Goal: Task Accomplishment & Management: Manage account settings

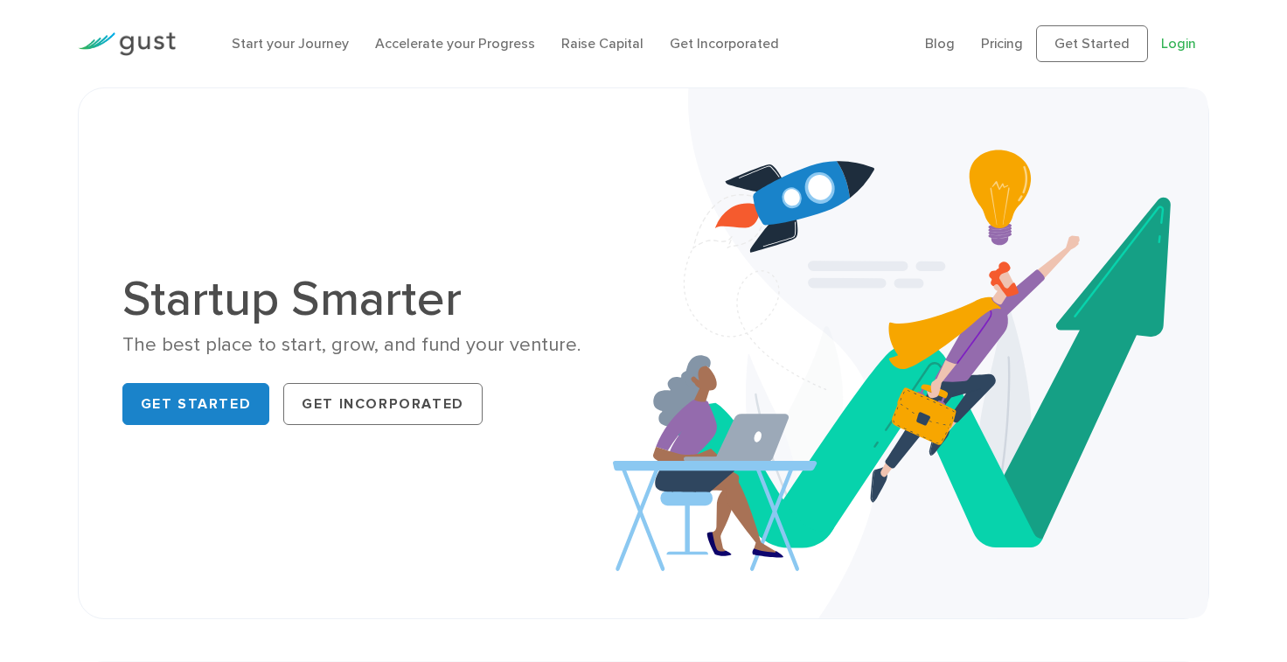
click at [1179, 38] on link "Login" at bounding box center [1178, 43] width 35 height 17
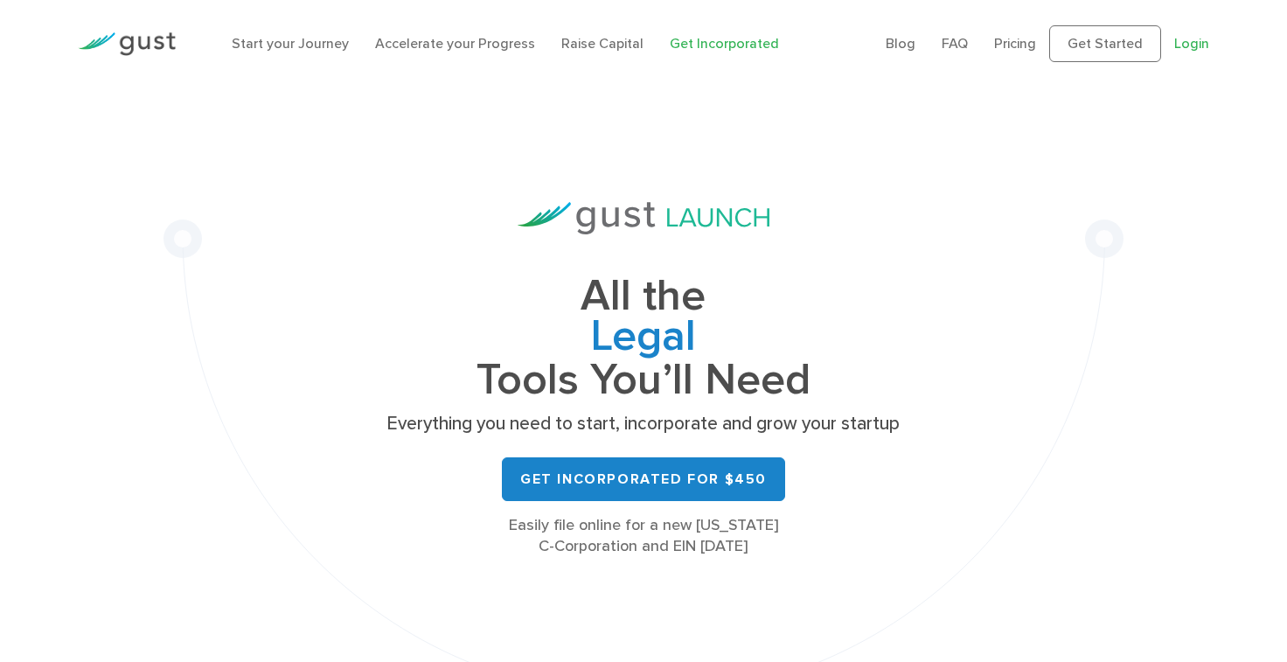
click at [1196, 38] on link "Login" at bounding box center [1191, 43] width 35 height 17
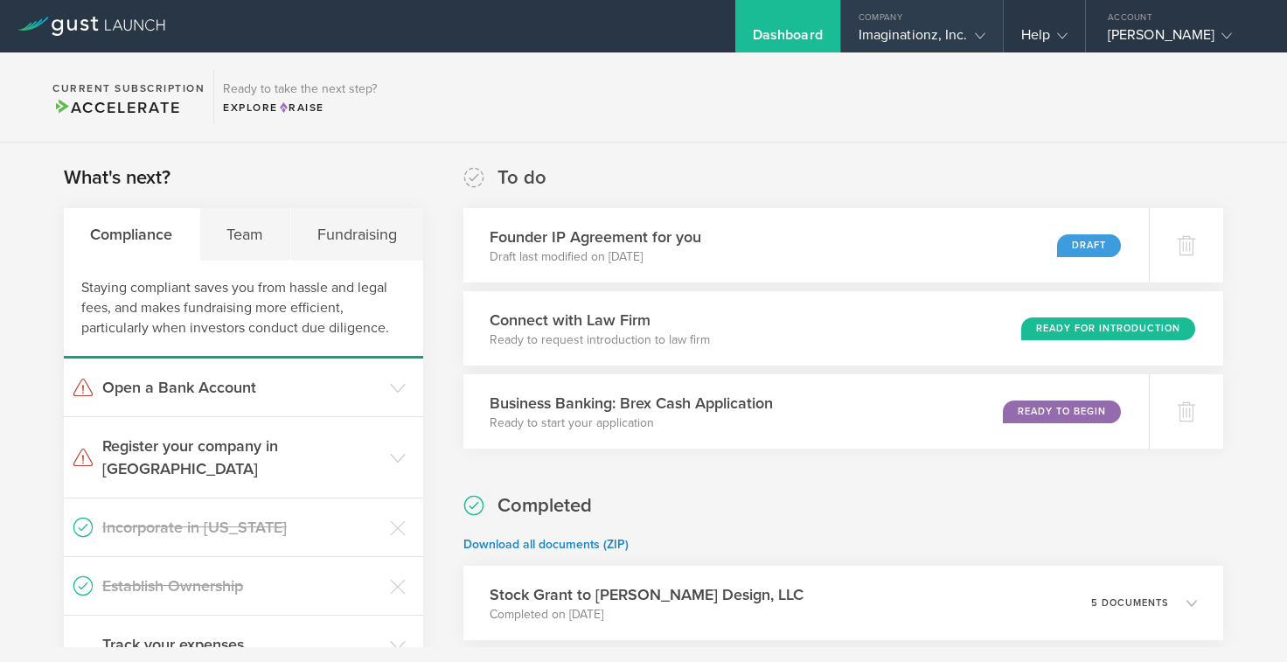
click at [943, 26] on div "Imaginationz, Inc." at bounding box center [921, 39] width 127 height 26
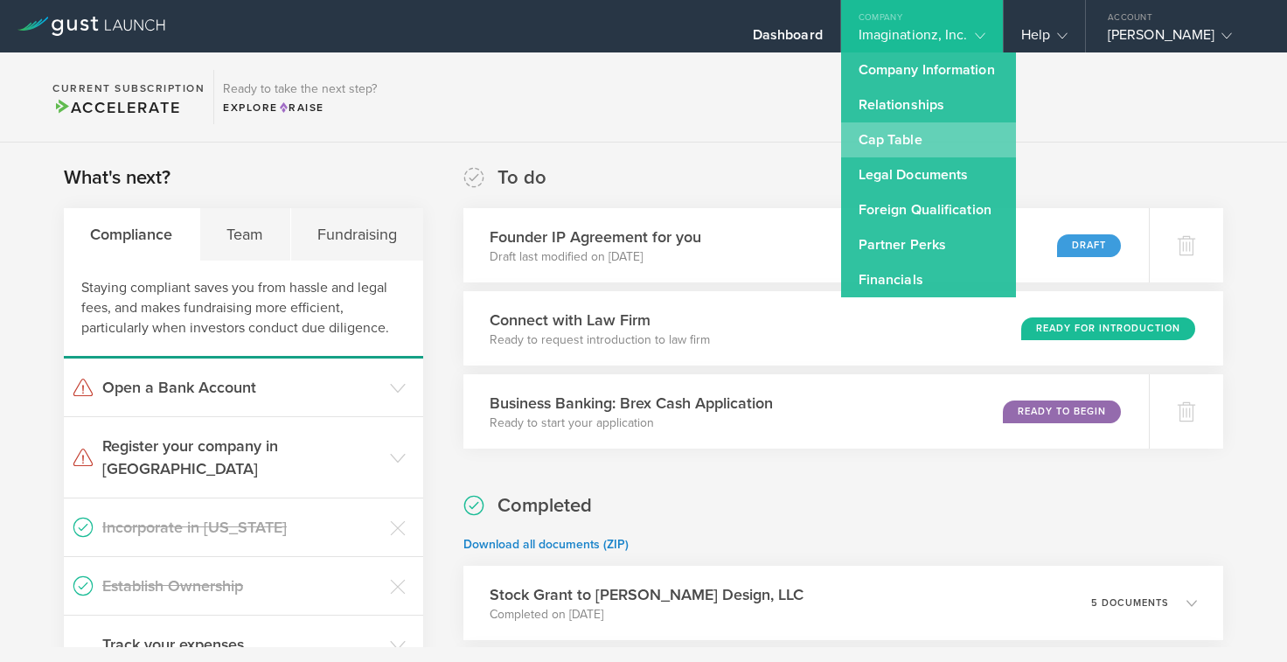
click at [903, 134] on link "Cap Table" at bounding box center [928, 139] width 175 height 35
